Goal: Information Seeking & Learning: Learn about a topic

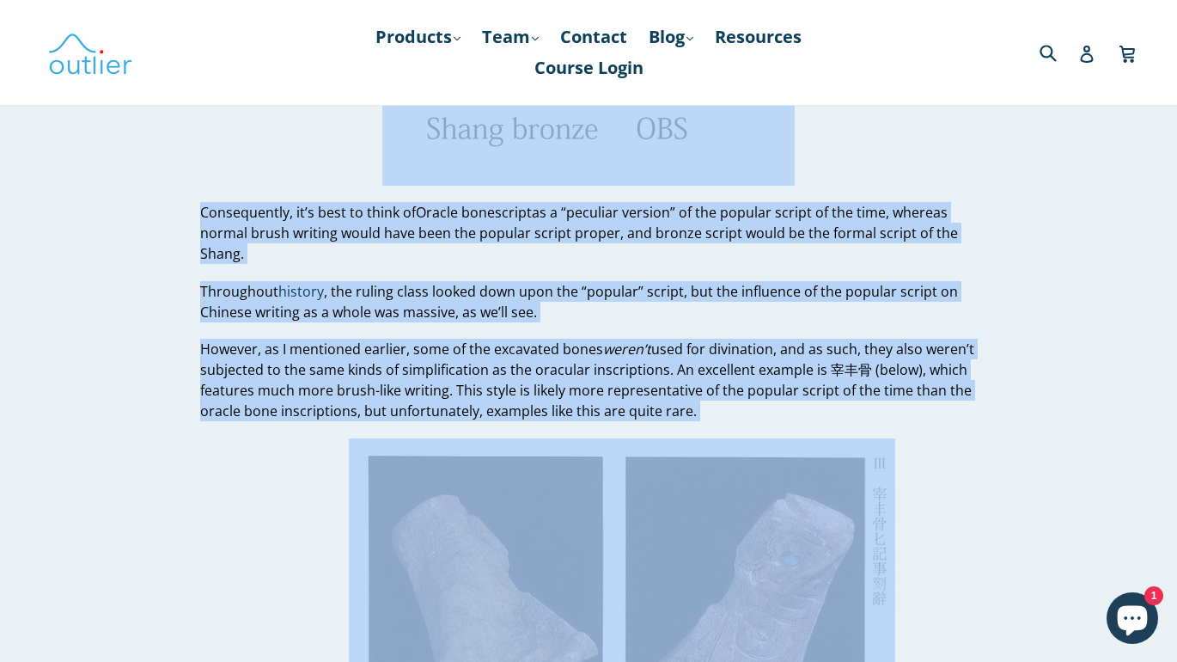
scroll to position [3212, 0]
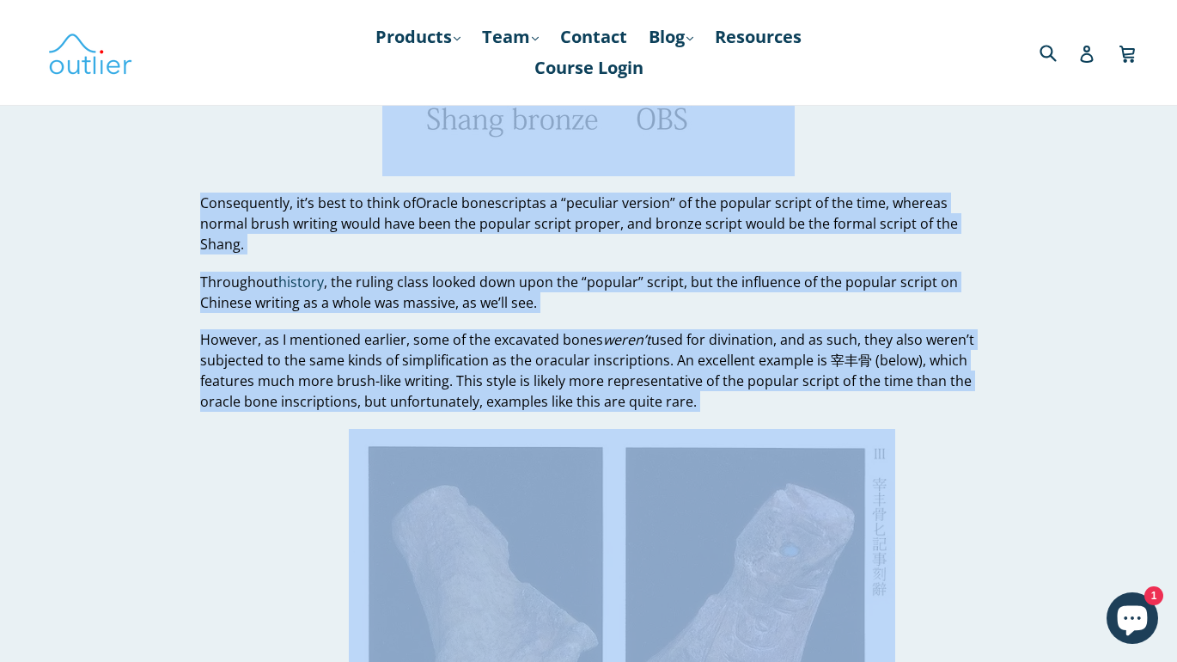
drag, startPoint x: 203, startPoint y: 308, endPoint x: 381, endPoint y: 657, distance: 391.9
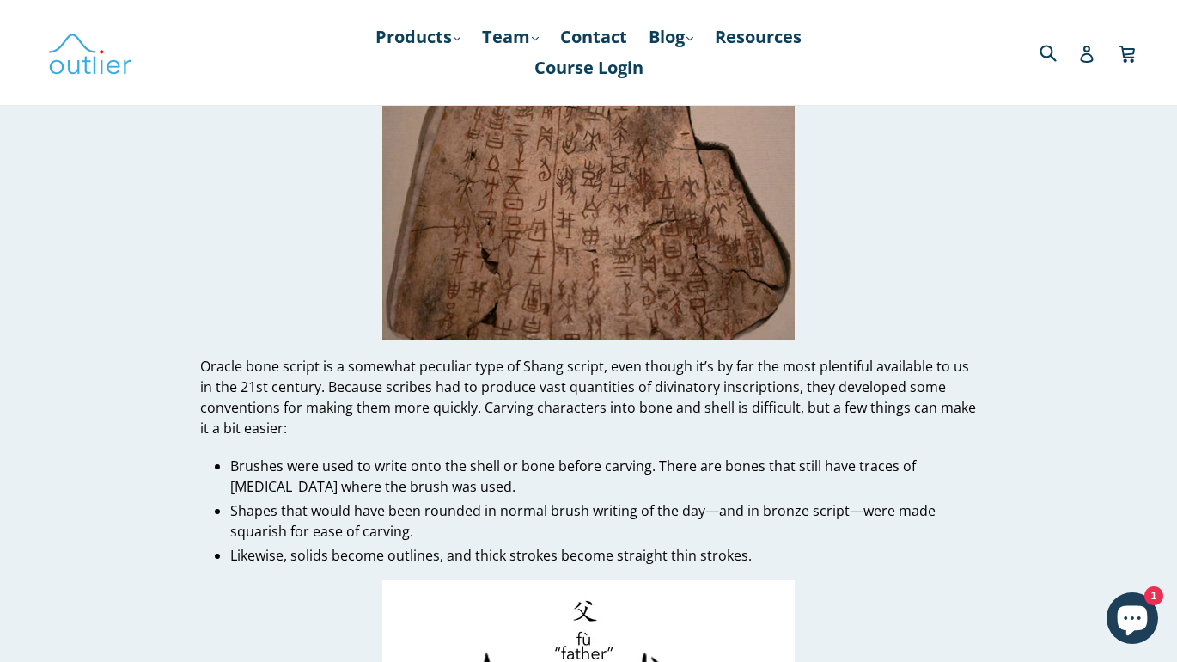
scroll to position [2571, 0]
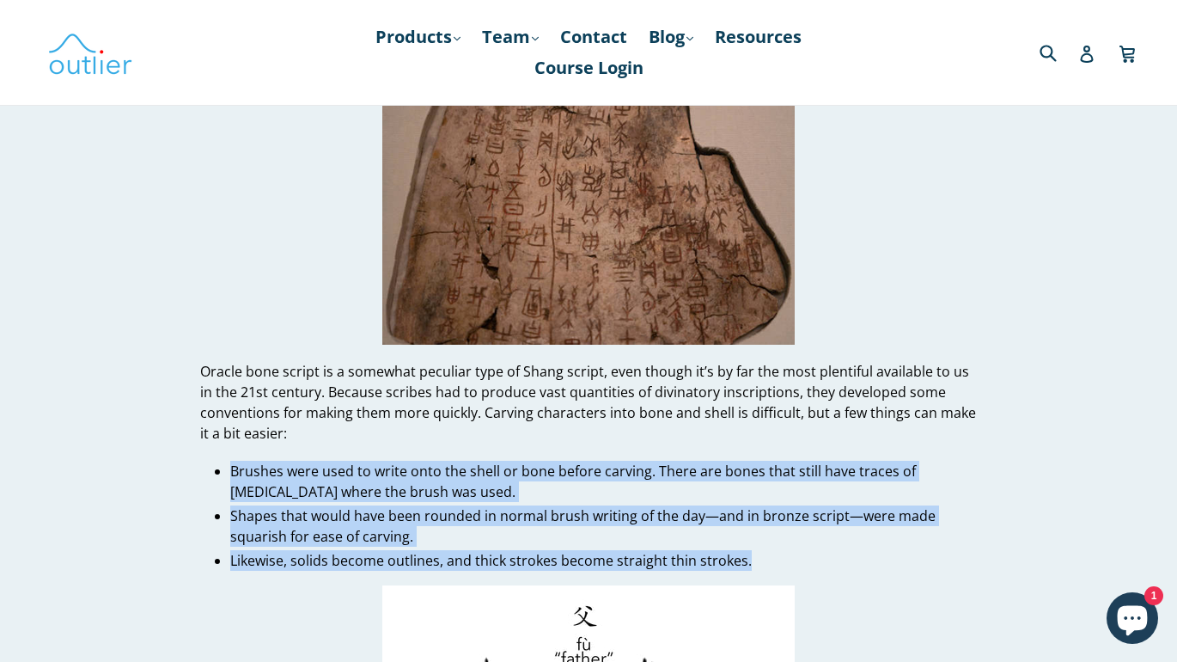
drag, startPoint x: 229, startPoint y: 466, endPoint x: 818, endPoint y: 564, distance: 596.8
copy ul "Brushes were used to write onto the shell or bone before carving. There are bon…"
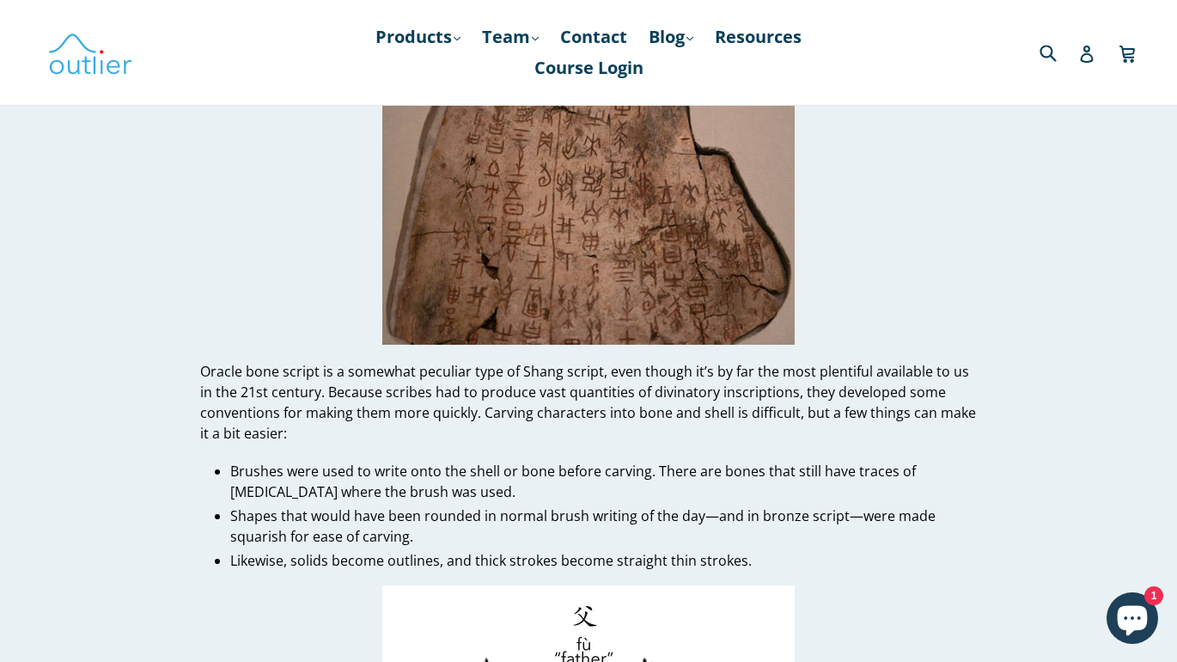
click at [302, 403] on p "Oracle bone script is a somewhat peculiar type of Shang script, even though it’…" at bounding box center [588, 402] width 776 height 82
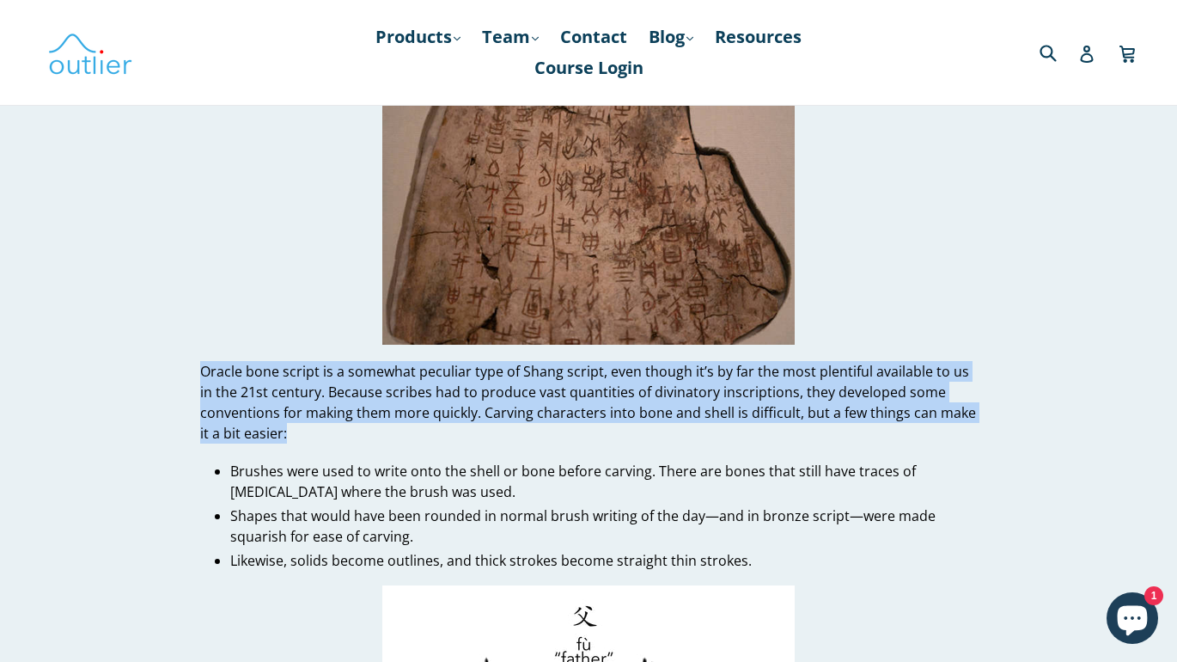
drag, startPoint x: 306, startPoint y: 440, endPoint x: 186, endPoint y: 358, distance: 144.7
copy p "Oracle bone script is a somewhat peculiar type of Shang script, even though it’…"
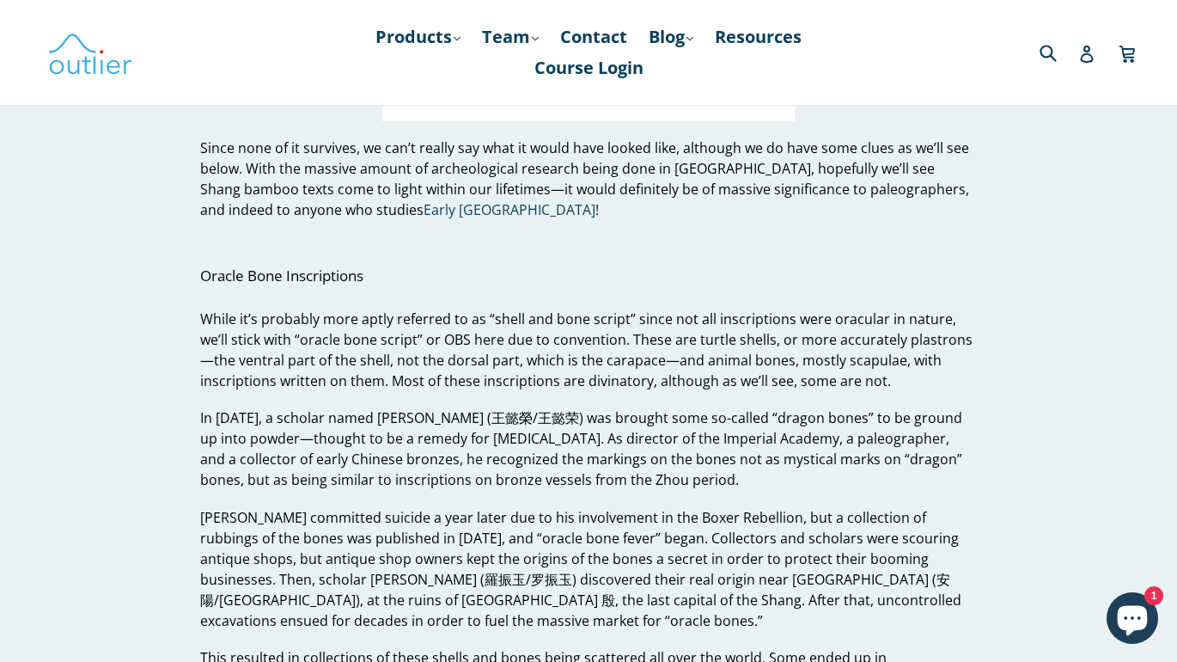
scroll to position [1845, 0]
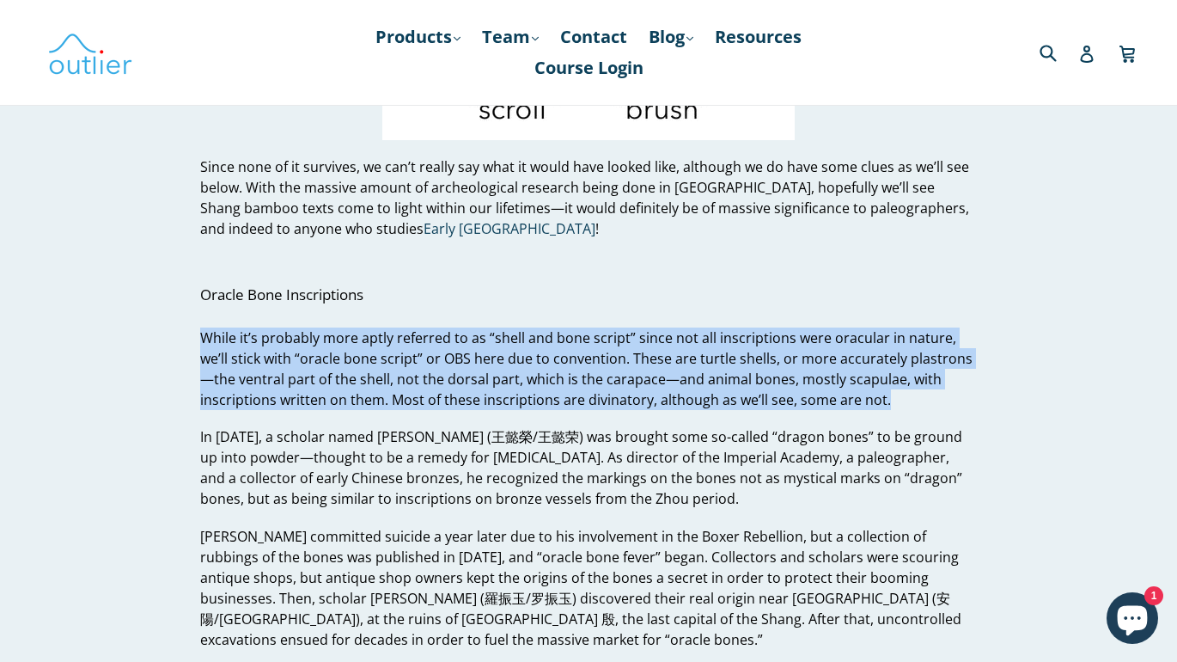
drag, startPoint x: 822, startPoint y: 398, endPoint x: 183, endPoint y: 342, distance: 641.7
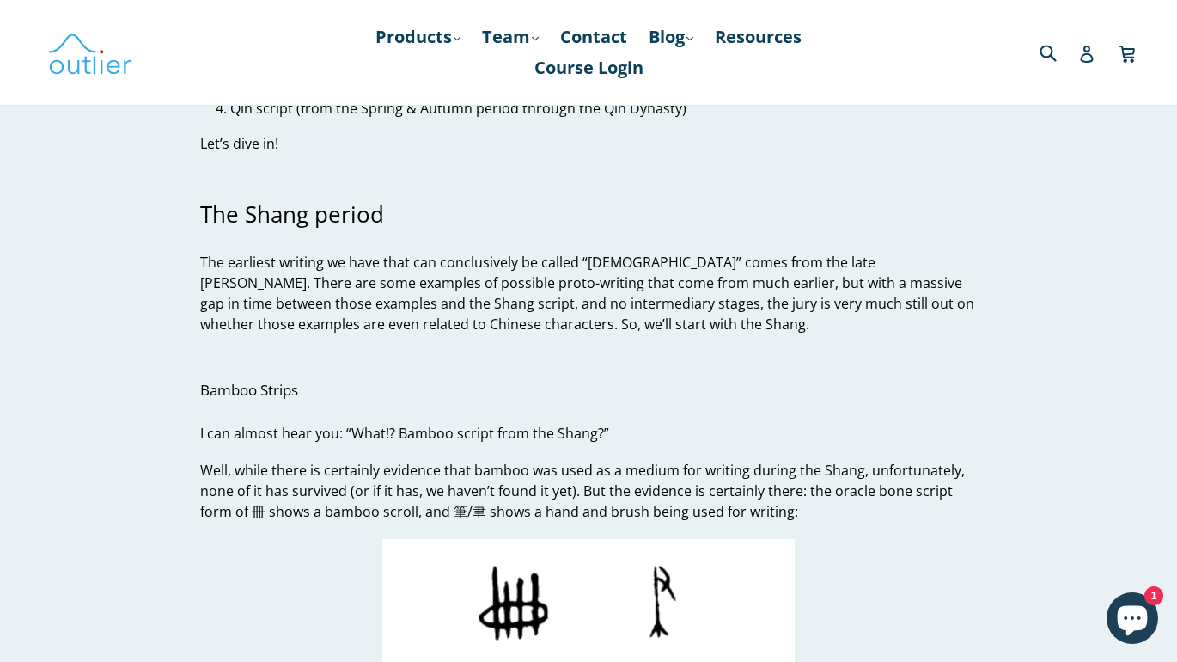
scroll to position [1209, 0]
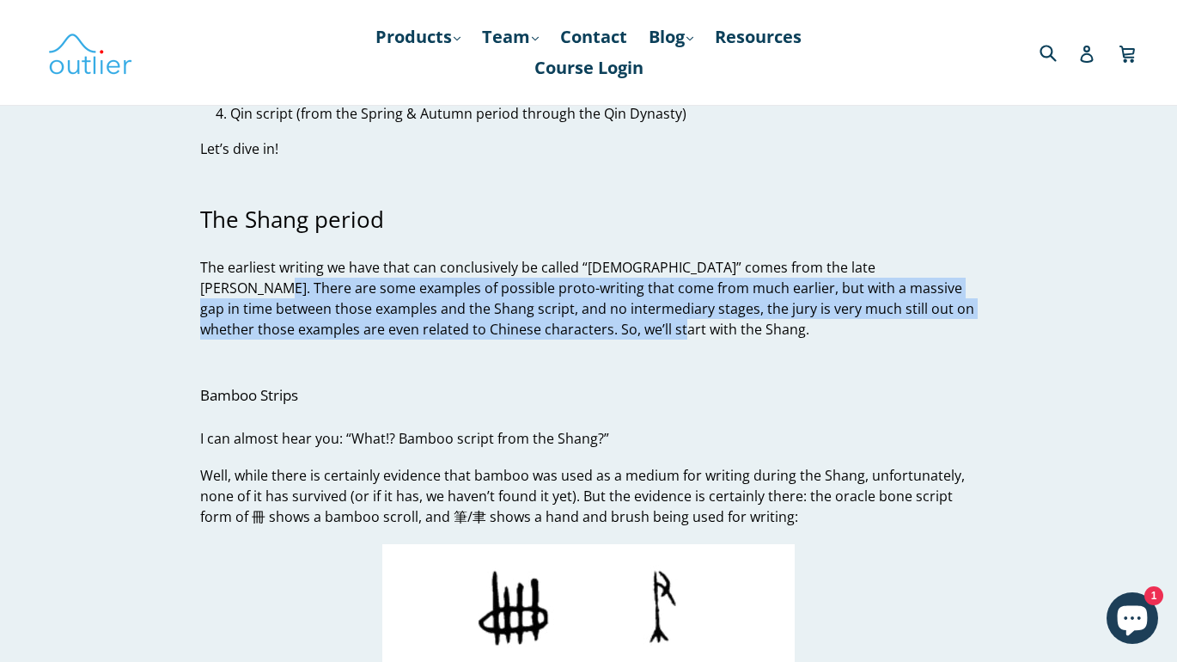
drag, startPoint x: 608, startPoint y: 326, endPoint x: 172, endPoint y: 280, distance: 438.9
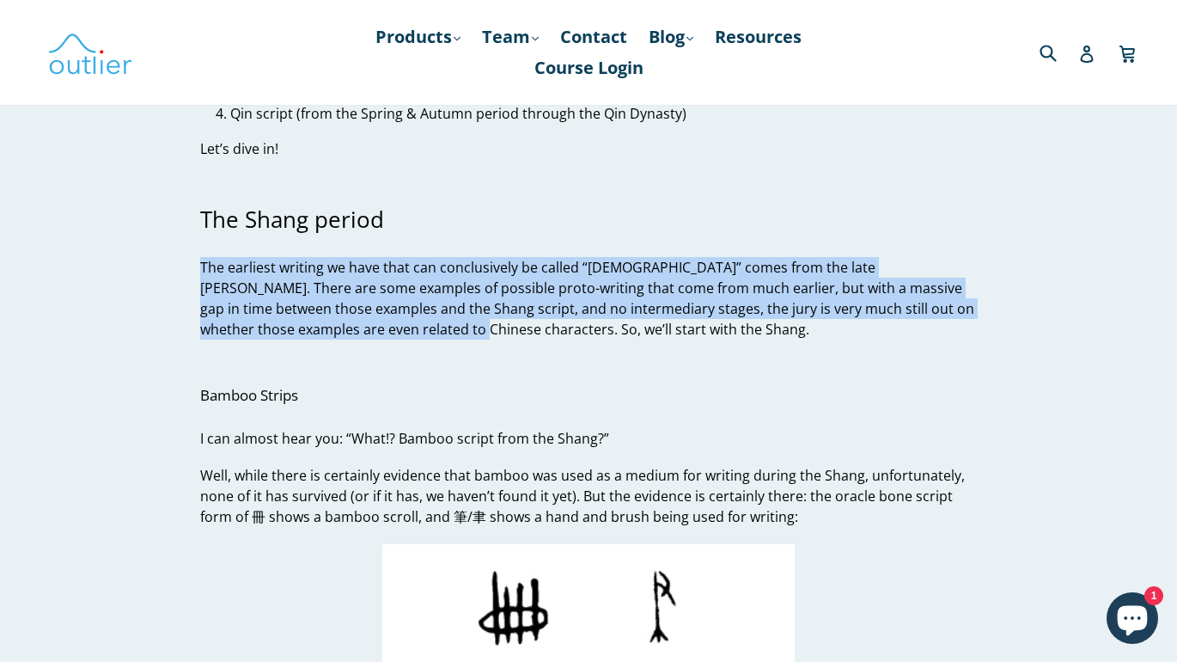
drag, startPoint x: 392, startPoint y: 332, endPoint x: 182, endPoint y: 260, distance: 221.4
copy span "The earliest writing we have that can conclusively be called “[DEMOGRAPHIC_DATA…"
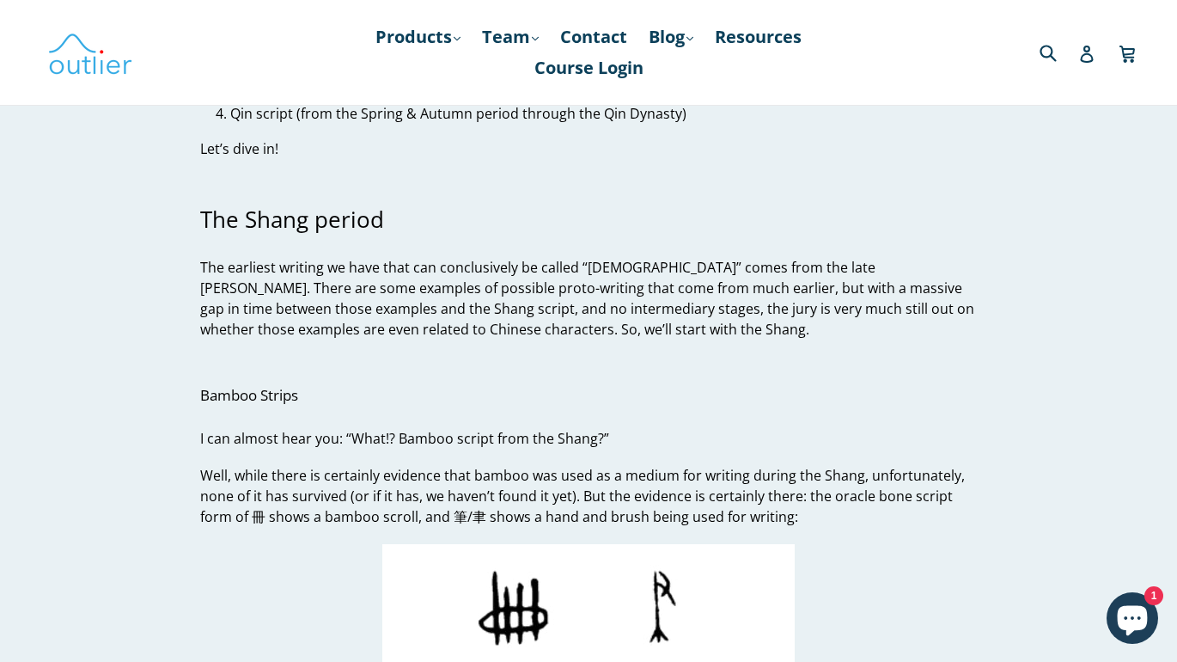
click at [257, 510] on span "Well, while there is certainly evidence that bamboo was used as a medium for wr…" at bounding box center [582, 496] width 765 height 60
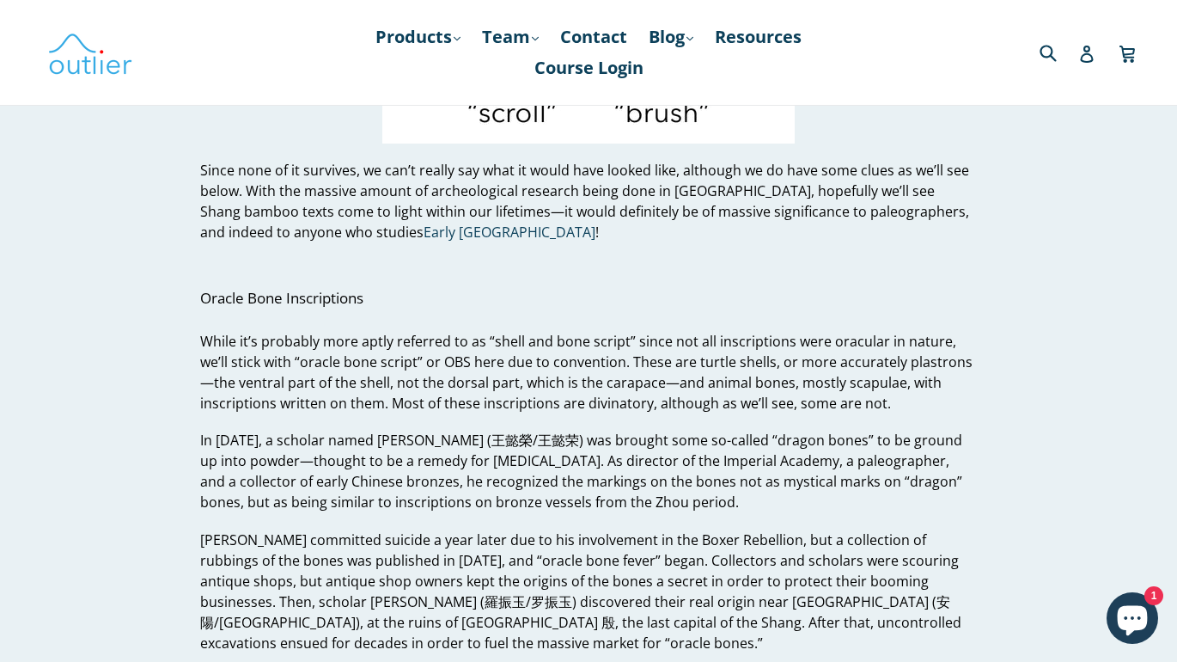
scroll to position [1851, 0]
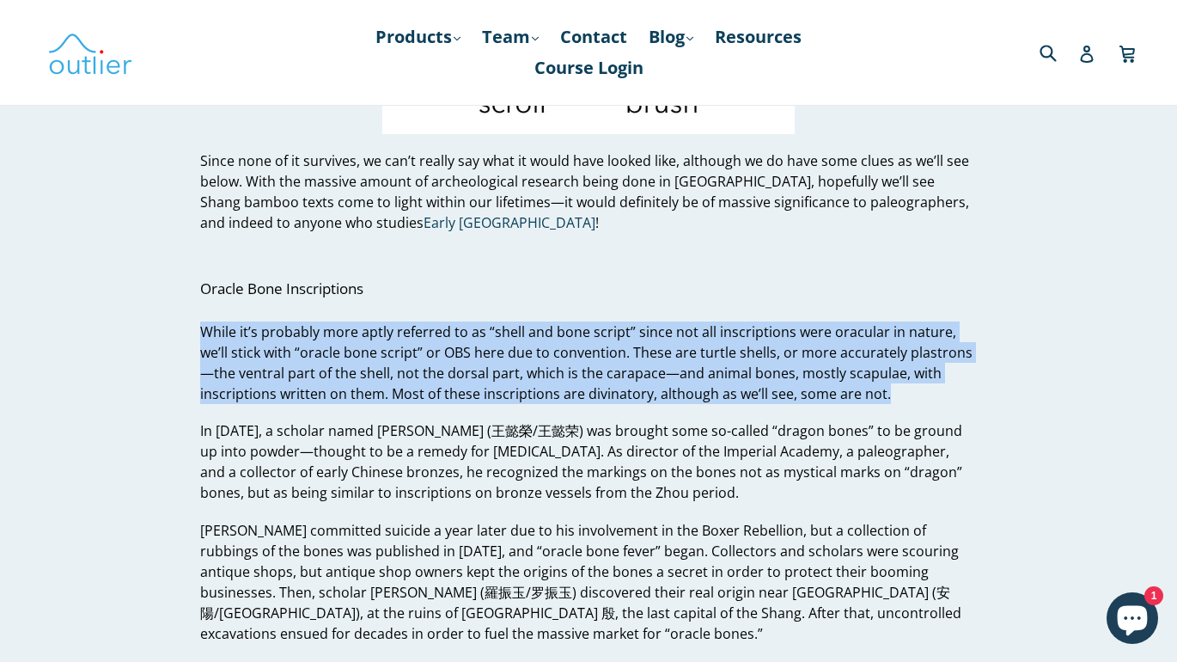
drag, startPoint x: 819, startPoint y: 392, endPoint x: 169, endPoint y: 333, distance: 652.2
copy span "While it’s probably more aptly referred to as “shell and bone script” since not…"
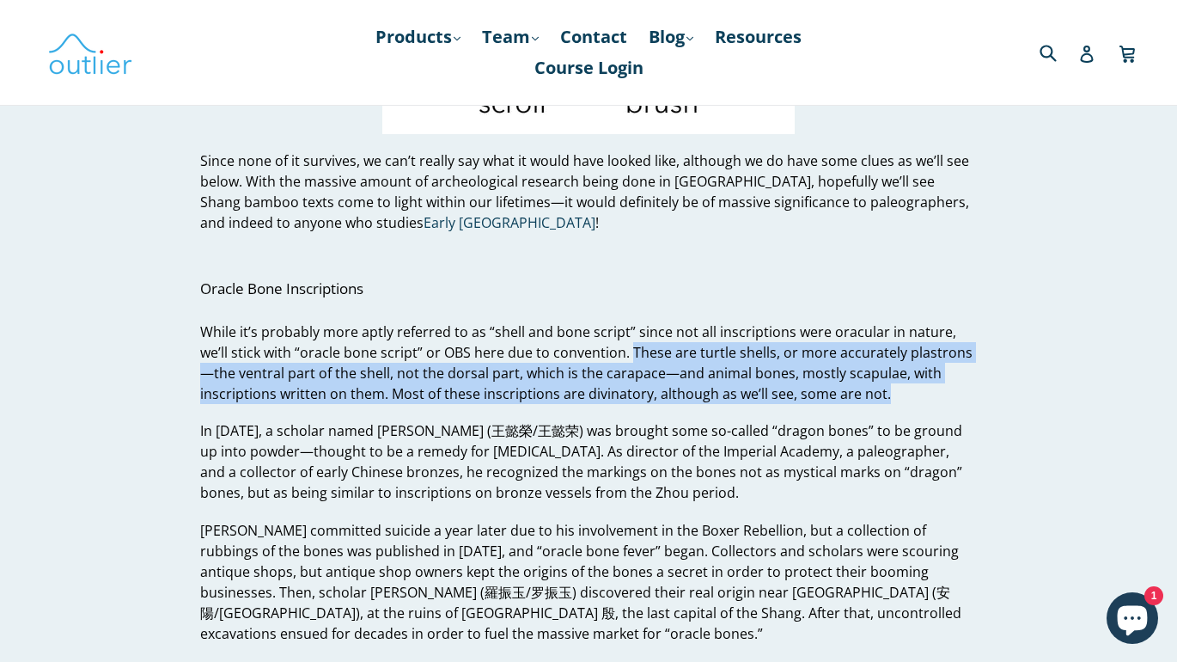
drag, startPoint x: 817, startPoint y: 399, endPoint x: 596, endPoint y: 353, distance: 225.5
click at [596, 353] on p "While it’s probably more aptly referred to as “shell and bone script” since not…" at bounding box center [588, 362] width 776 height 82
copy span "These are turtle shells, or more accurately plastrons—the ventral part of the s…"
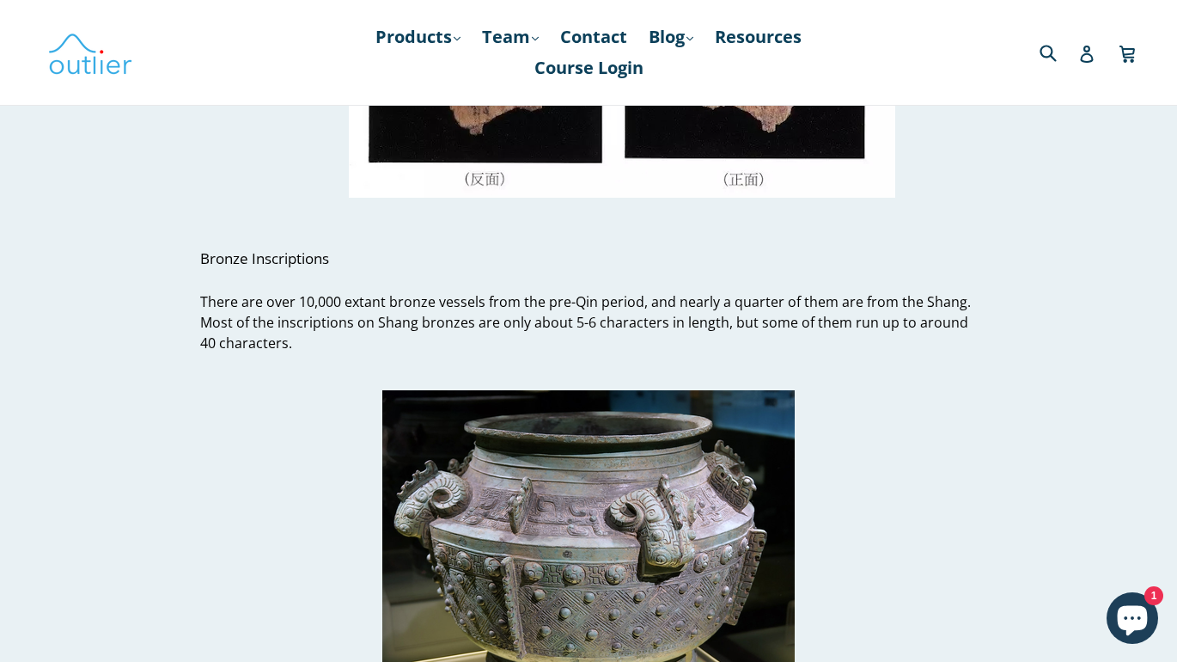
scroll to position [4768, 0]
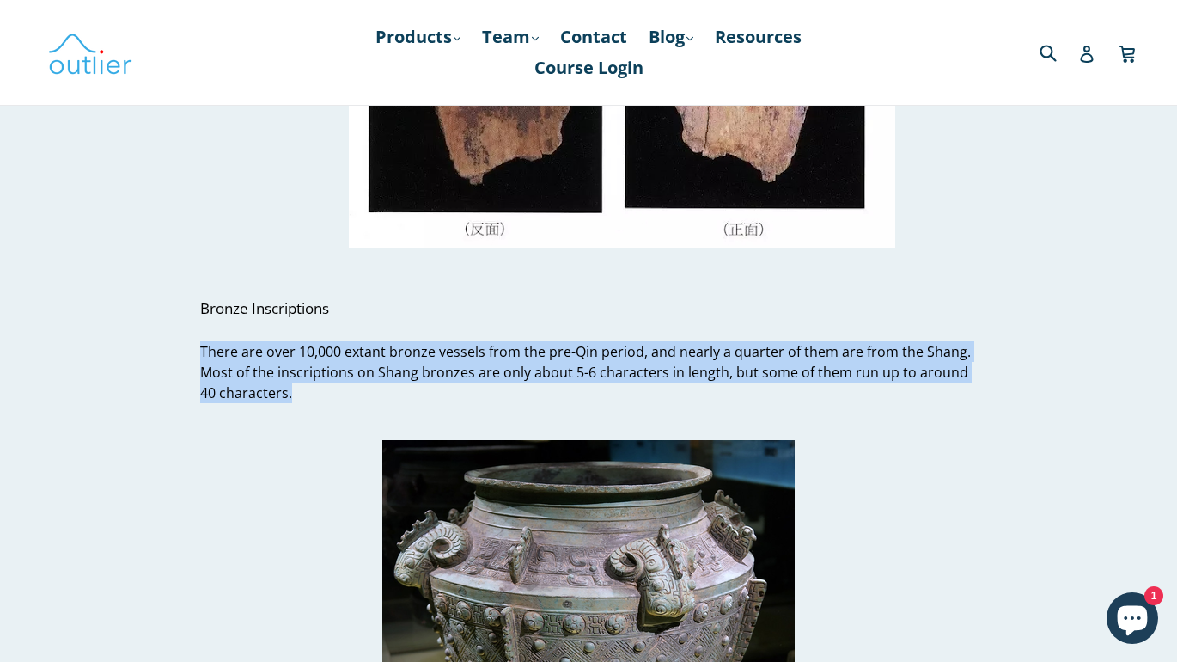
drag, startPoint x: 289, startPoint y: 391, endPoint x: 190, endPoint y: 351, distance: 106.4
copy span "There are over 10,000 extant bronze vessels from the pre-Qin period, and nearly…"
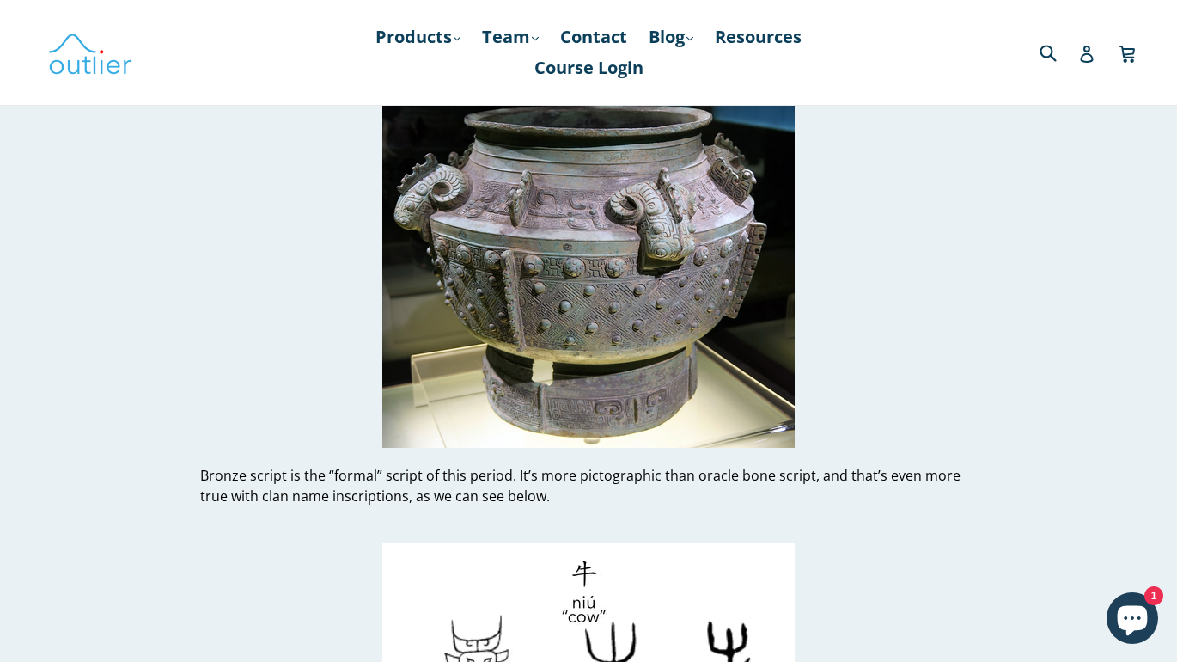
scroll to position [5140, 0]
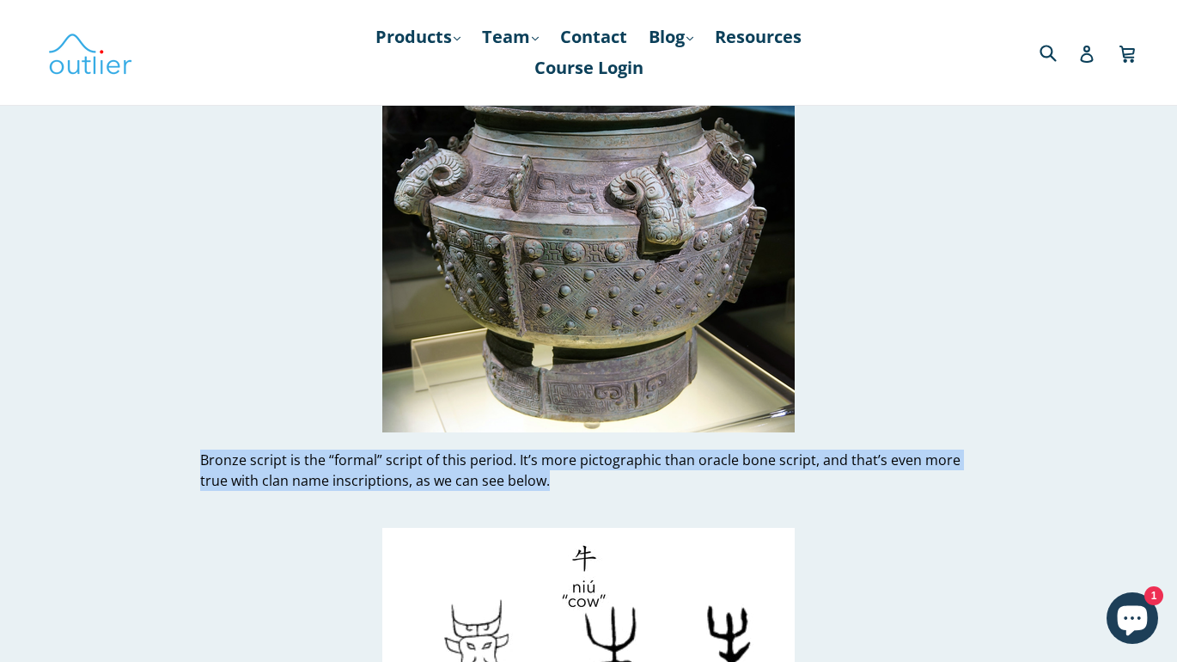
drag, startPoint x: 531, startPoint y: 477, endPoint x: 211, endPoint y: 440, distance: 322.6
copy p "Bronze script is the “formal” script of this period. It’s more pictographic tha…"
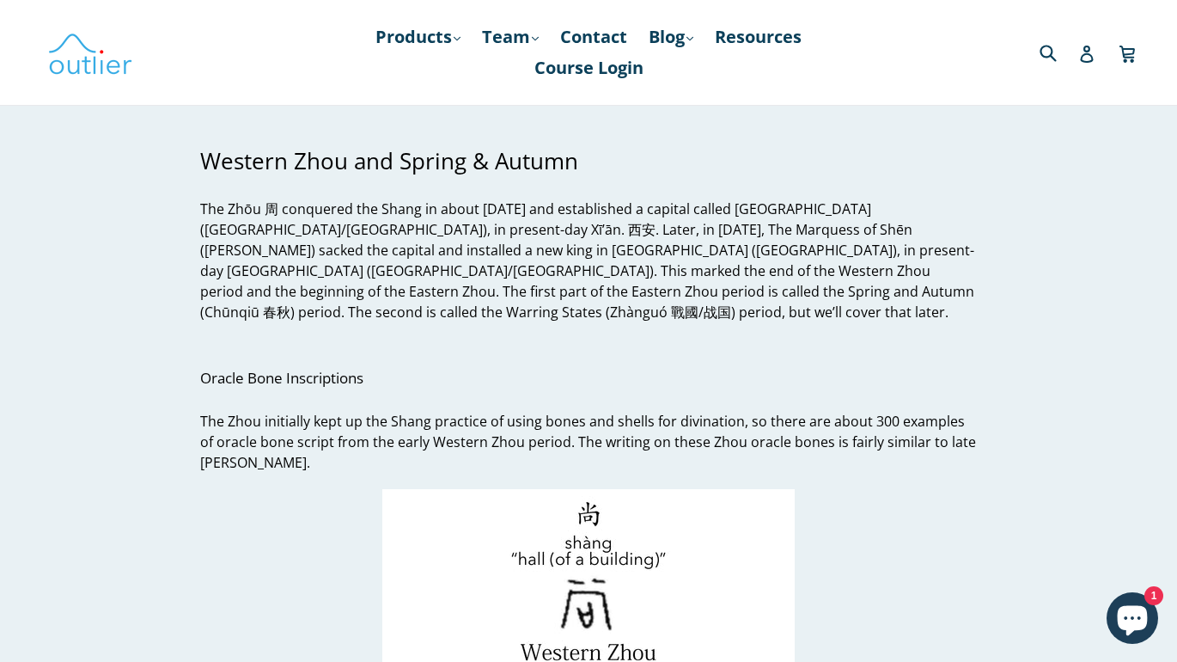
scroll to position [5876, 0]
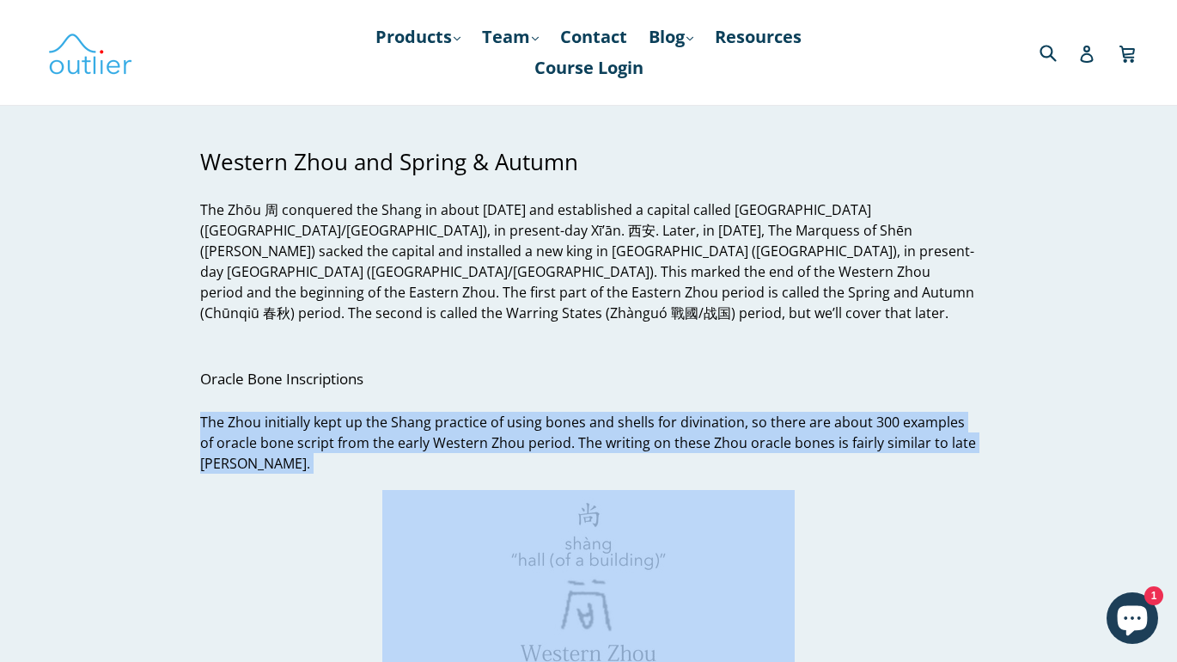
drag, startPoint x: 279, startPoint y: 461, endPoint x: 168, endPoint y: 391, distance: 130.9
click at [400, 490] on img at bounding box center [588, 606] width 412 height 232
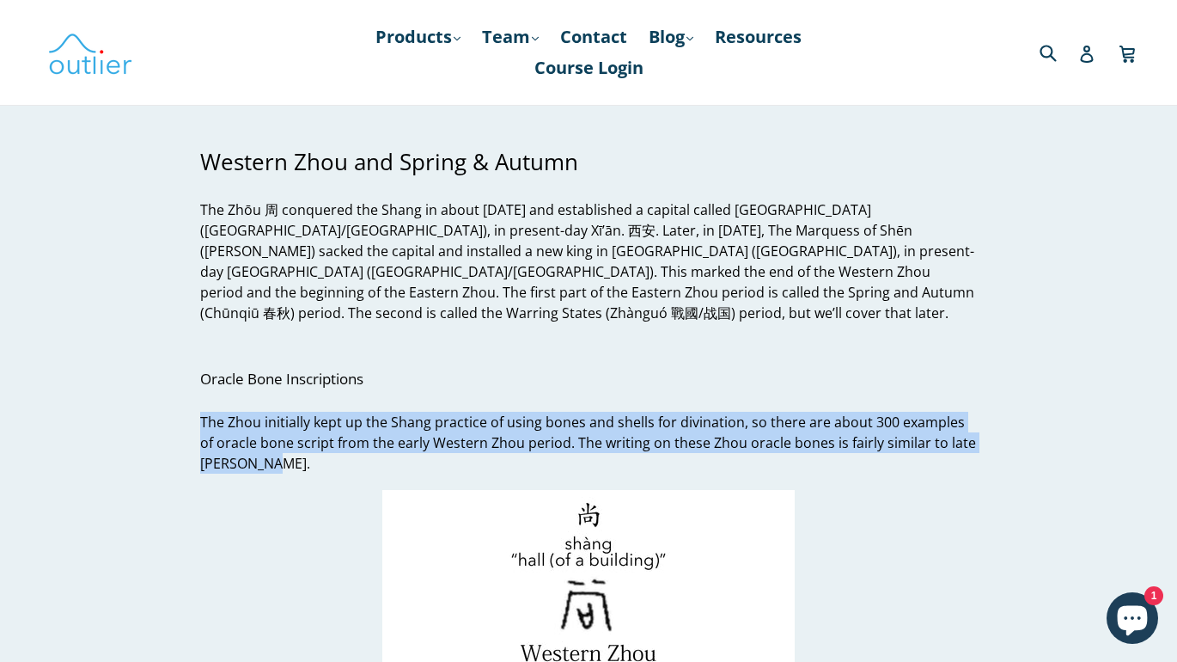
drag, startPoint x: 279, startPoint y: 442, endPoint x: 191, endPoint y: 404, distance: 96.2
copy span "The Zhou initially kept up the Shang practice of using bones and shells for div…"
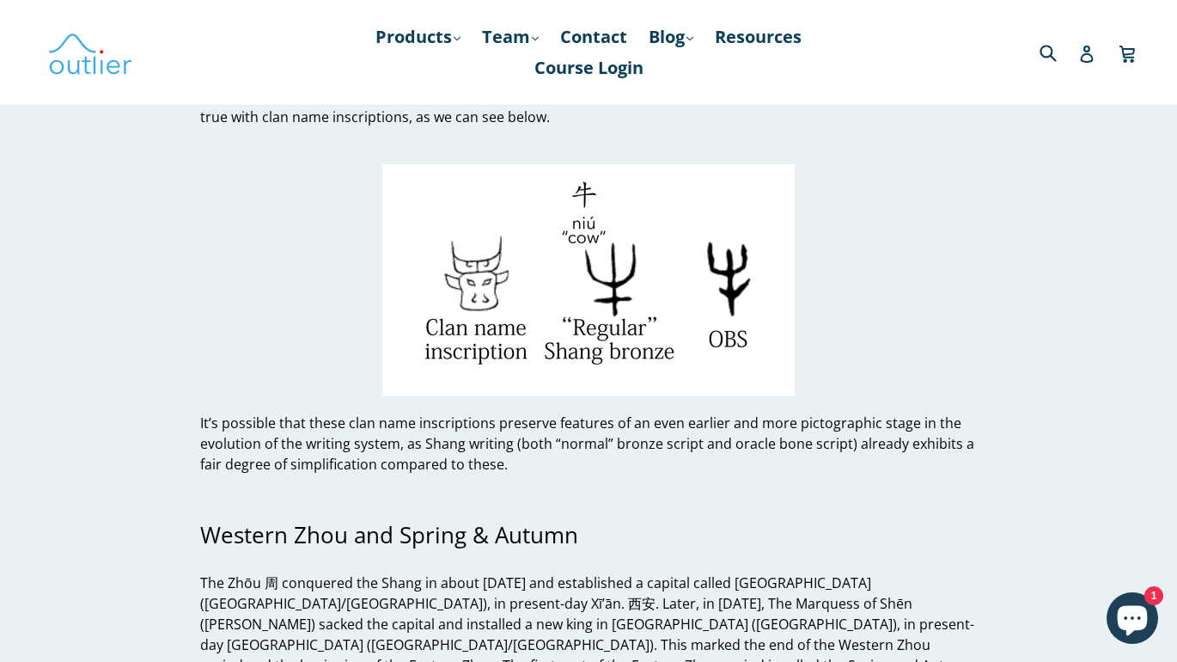
scroll to position [5502, 0]
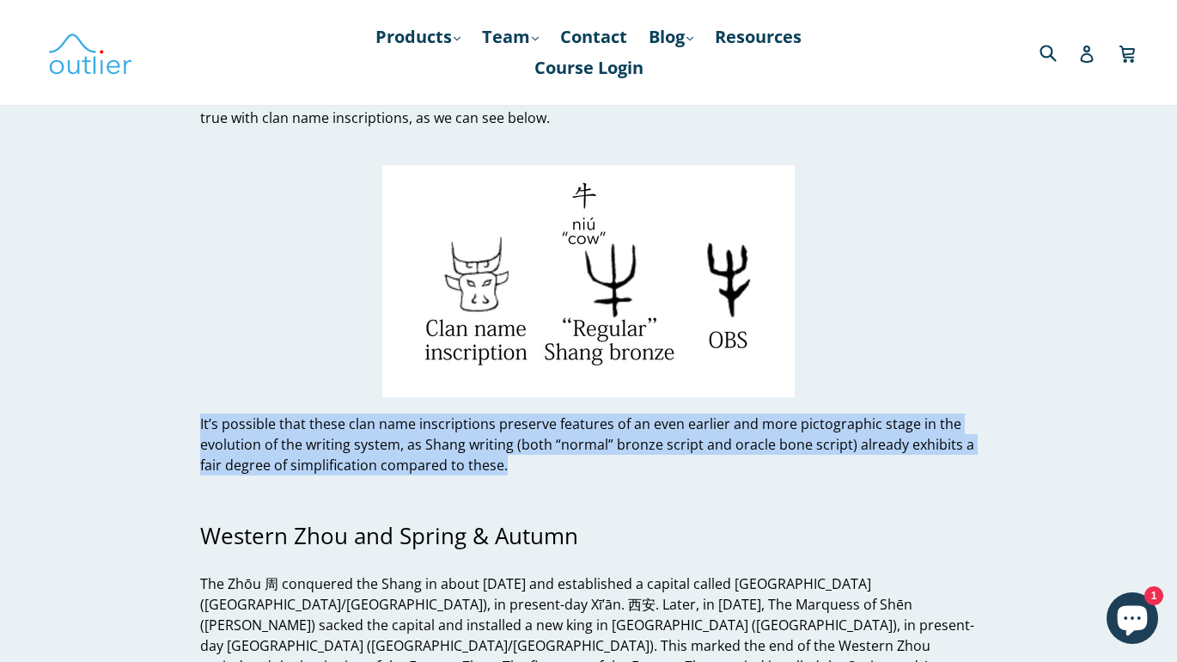
drag, startPoint x: 524, startPoint y: 473, endPoint x: 156, endPoint y: 426, distance: 371.5
copy p "It’s possible that these clan name inscriptions preserve features of an even ea…"
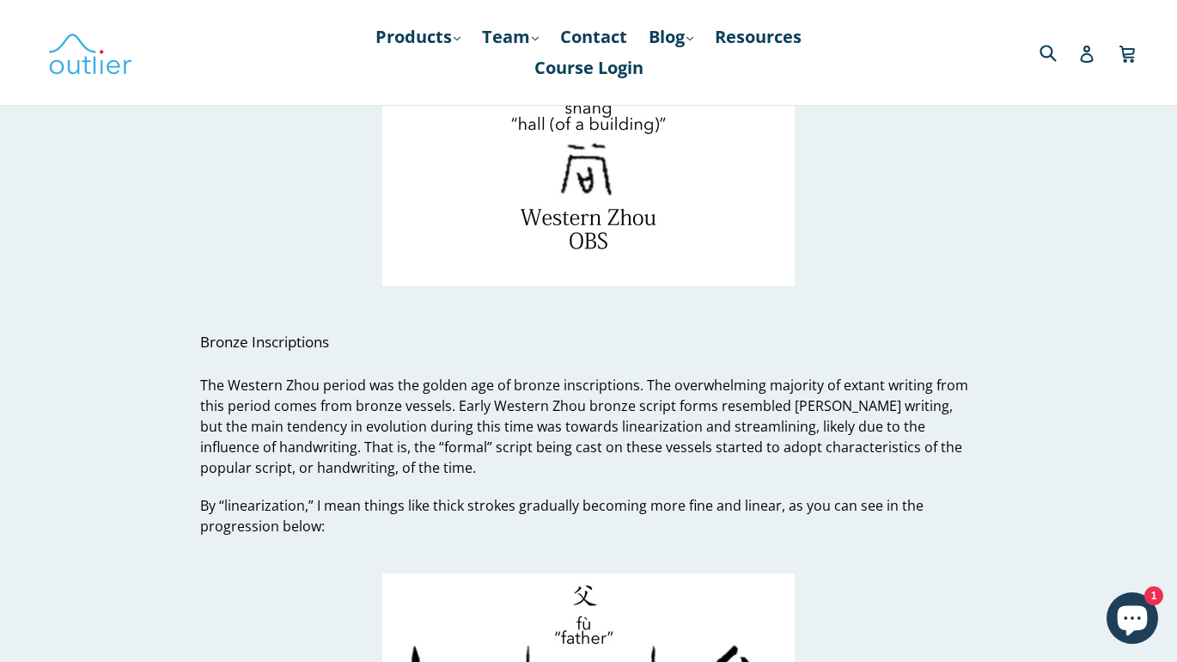
scroll to position [6312, 0]
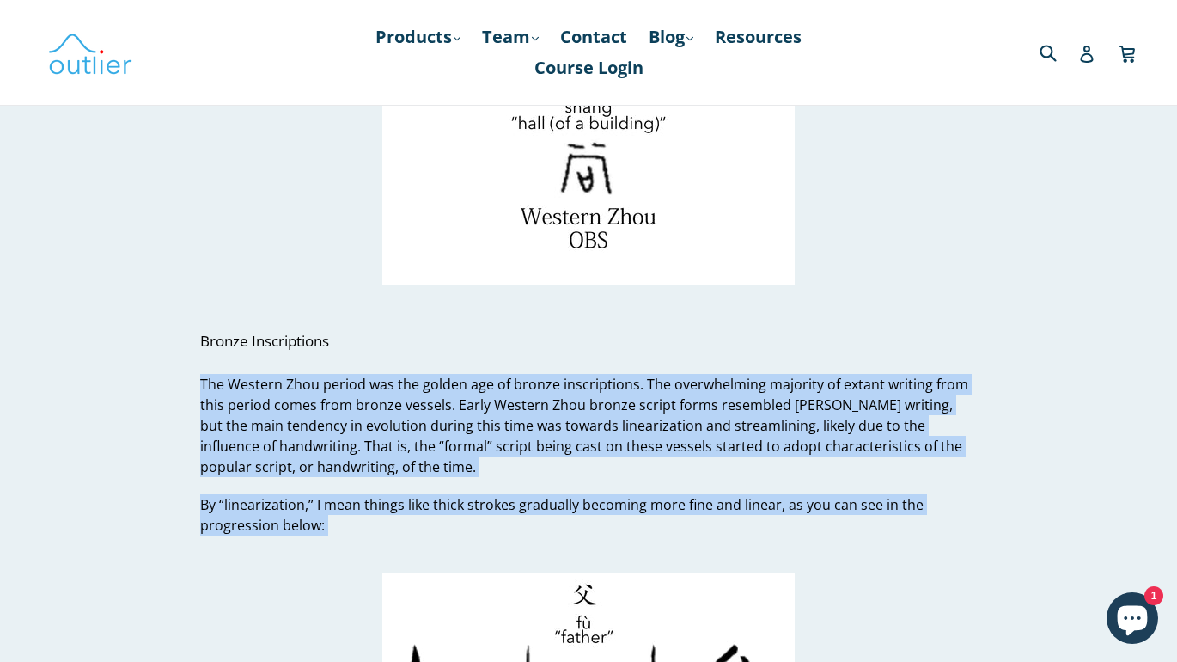
drag, startPoint x: 364, startPoint y: 516, endPoint x: 173, endPoint y: 367, distance: 243.0
copy div "The Western Zhou period was the golden age of bronze inscriptions. The overwhel…"
